Goal: Task Accomplishment & Management: Manage account settings

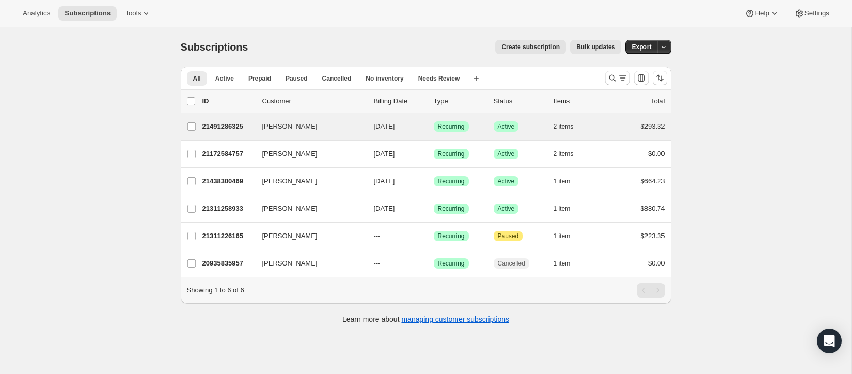
scroll to position [3, 0]
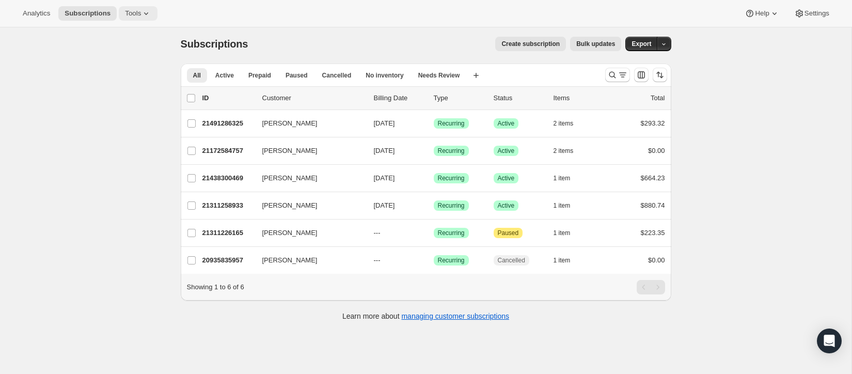
click at [140, 12] on span "Tools" at bounding box center [133, 13] width 16 height 8
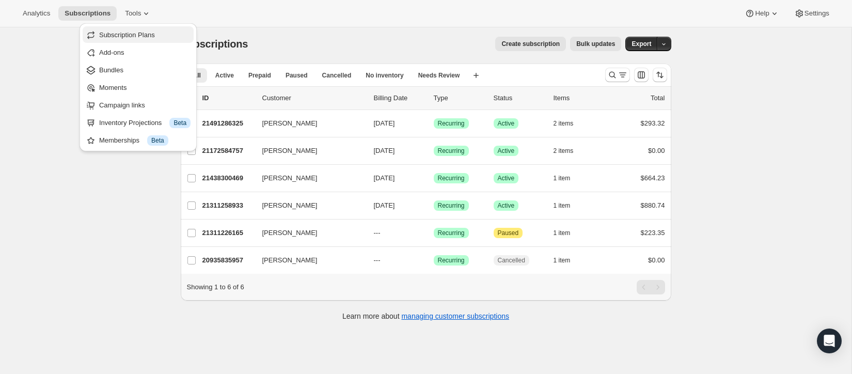
click at [132, 38] on span "Subscription Plans" at bounding box center [127, 35] width 56 height 8
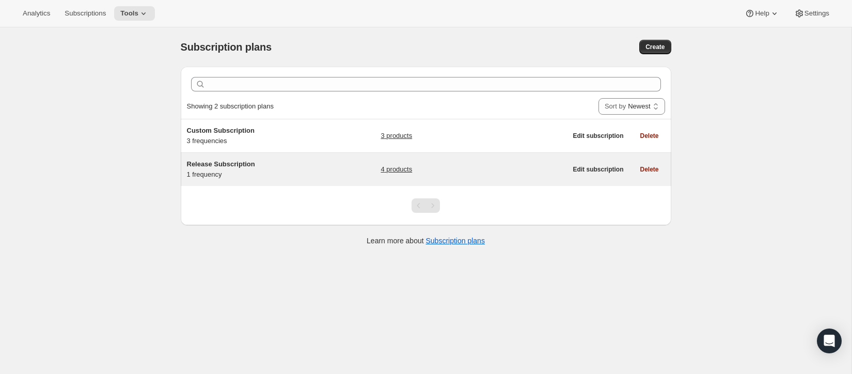
click at [229, 165] on span "Release Subscription" at bounding box center [221, 164] width 68 height 8
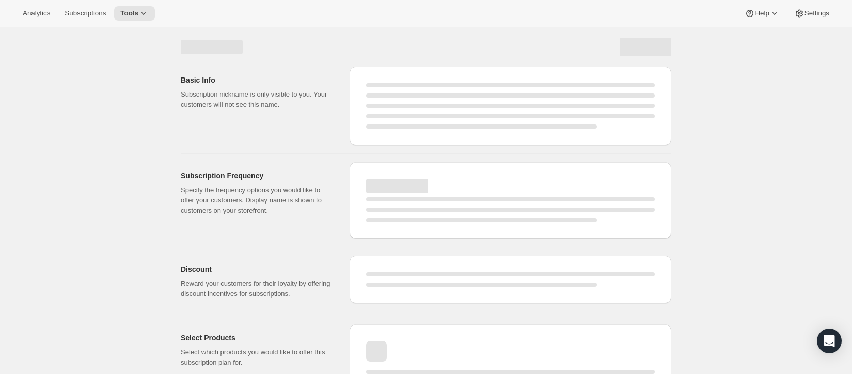
select select "WEEK"
select select "MONTH"
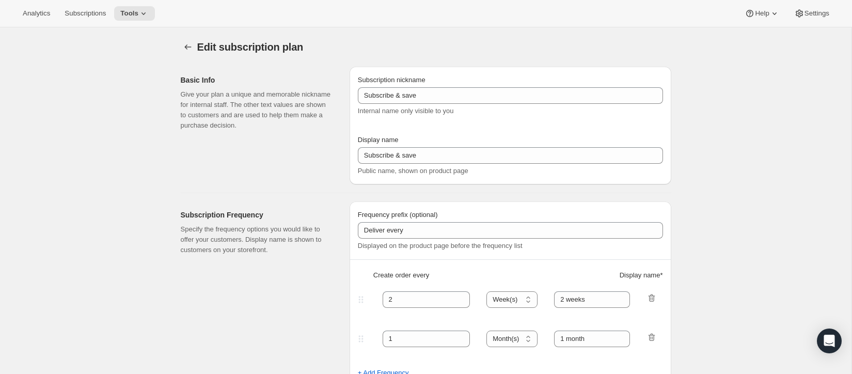
type input "Release Subscription"
type input "Delivered twice yearly"
type input "4"
select select "MONTH"
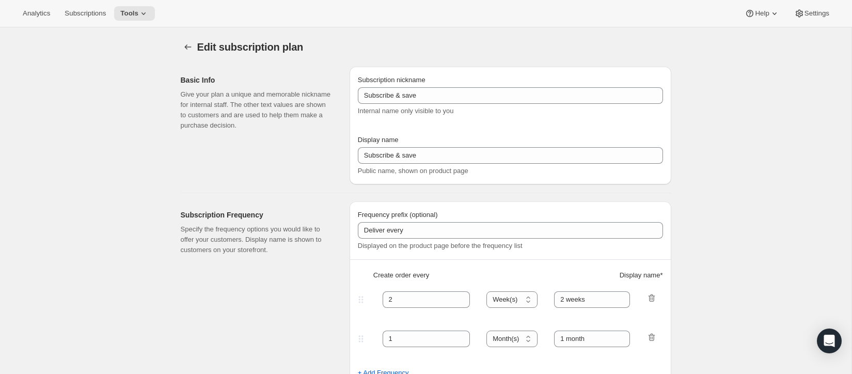
type input "(Jan, Jun)"
checkbox input "true"
select select "YEARDAY"
select select "6"
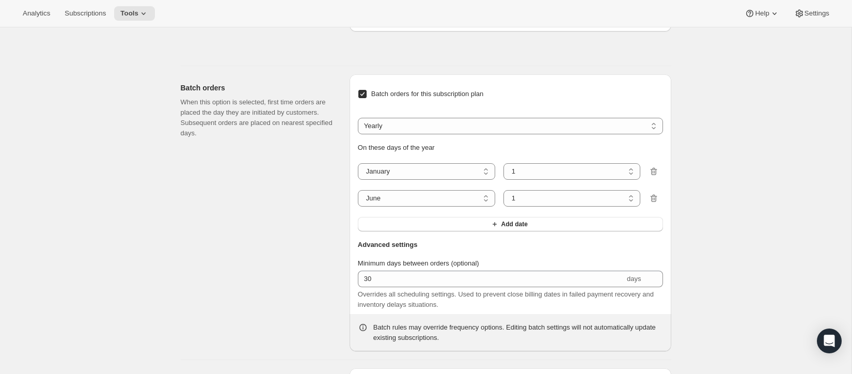
scroll to position [741, 0]
